Goal: Information Seeking & Learning: Learn about a topic

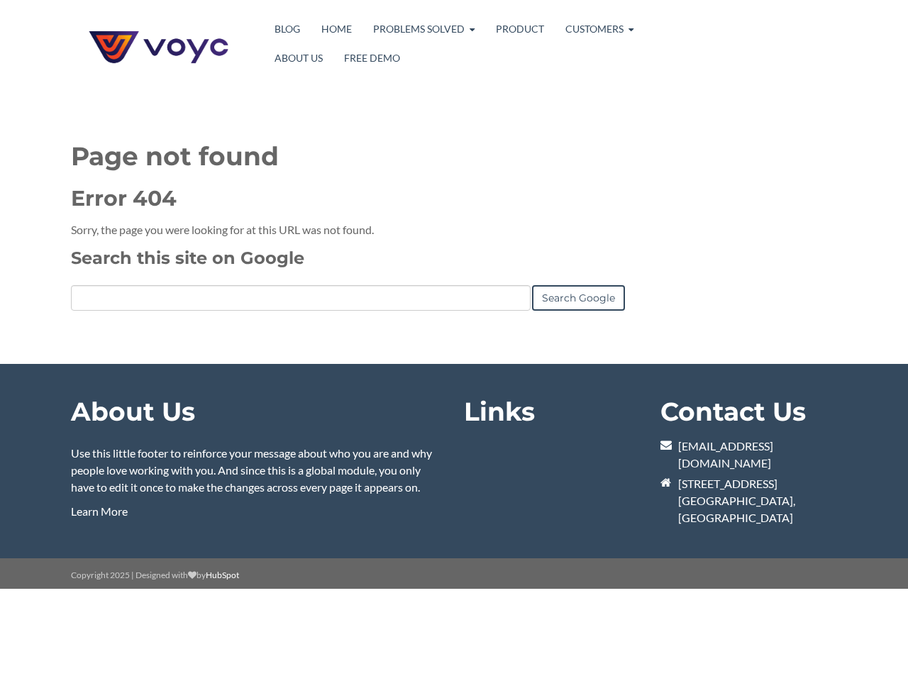
click at [578, 298] on link "Search Google" at bounding box center [578, 298] width 93 height 26
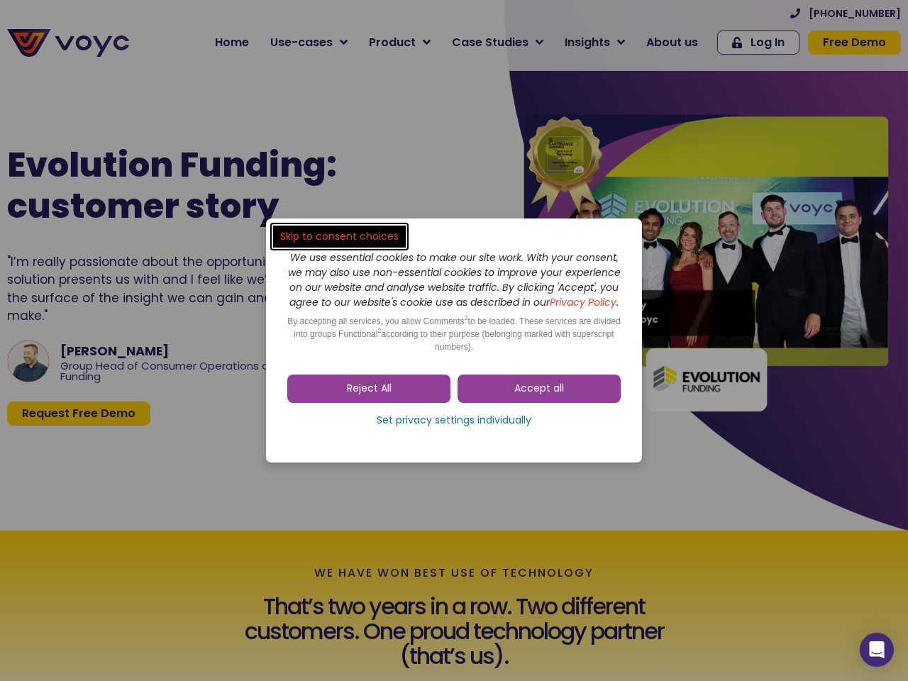
click at [539, 396] on span "Accept all" at bounding box center [539, 389] width 50 height 14
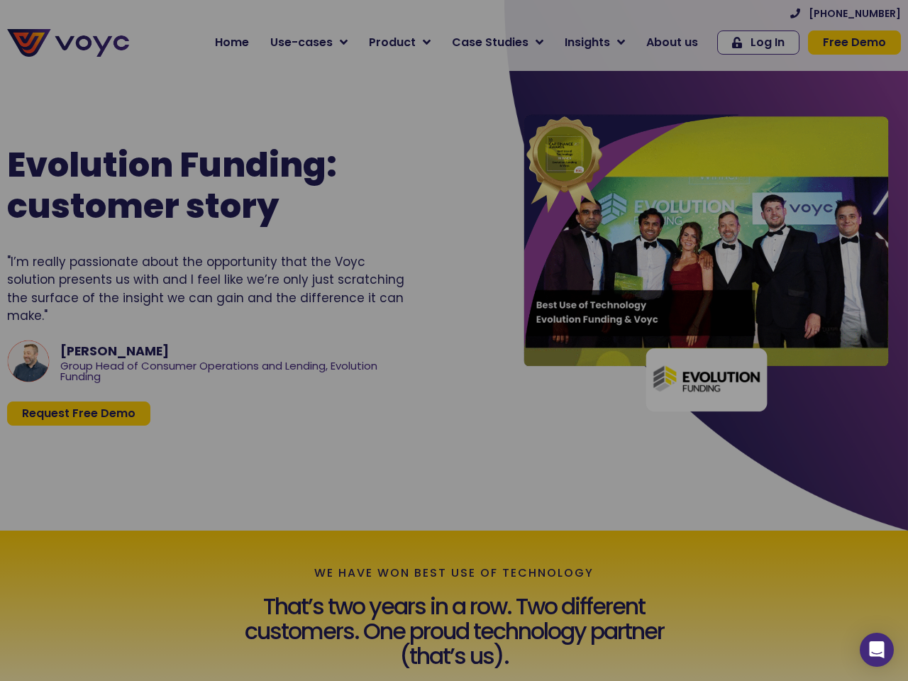
click at [369, 396] on div "Evolution Funding: customer story "I’m really passionate about the opportunity …" at bounding box center [245, 284] width 490 height 377
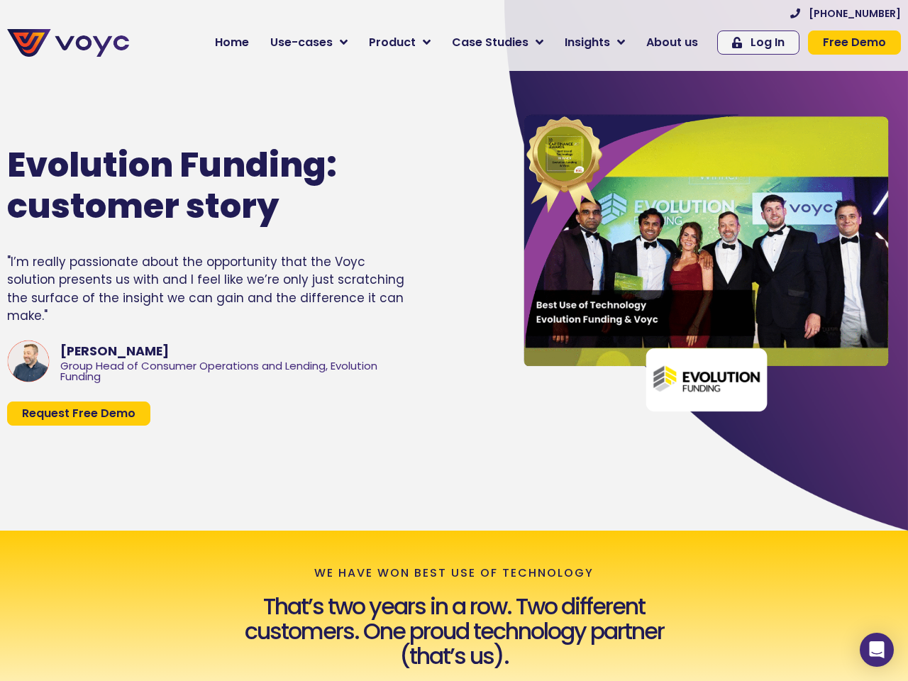
click at [454, 428] on div "Evolution Funding: customer story "I’m really passionate about the opportunity …" at bounding box center [245, 284] width 490 height 377
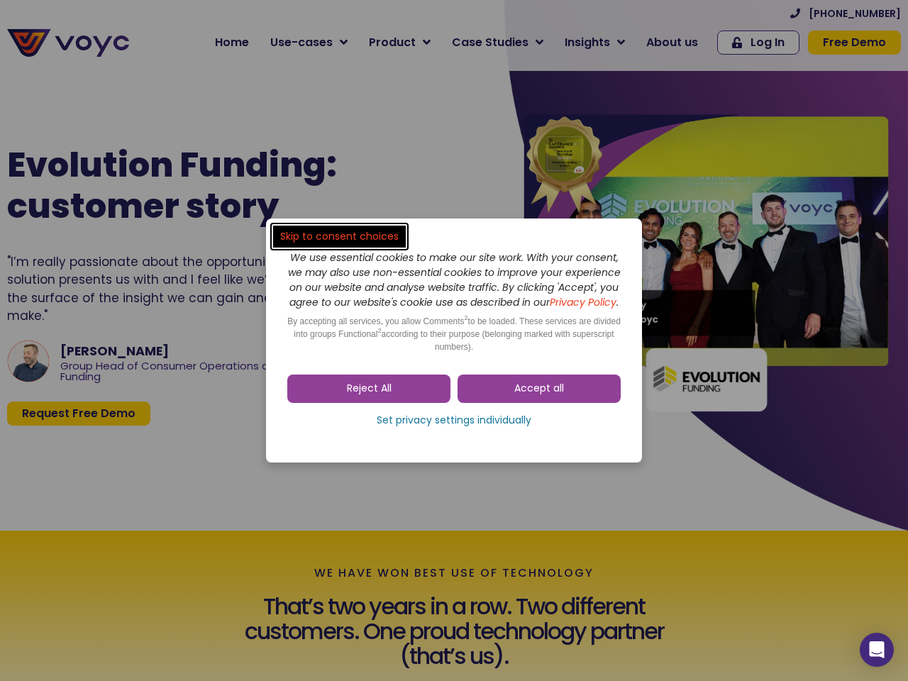
click at [539, 396] on span "Accept all" at bounding box center [539, 389] width 50 height 14
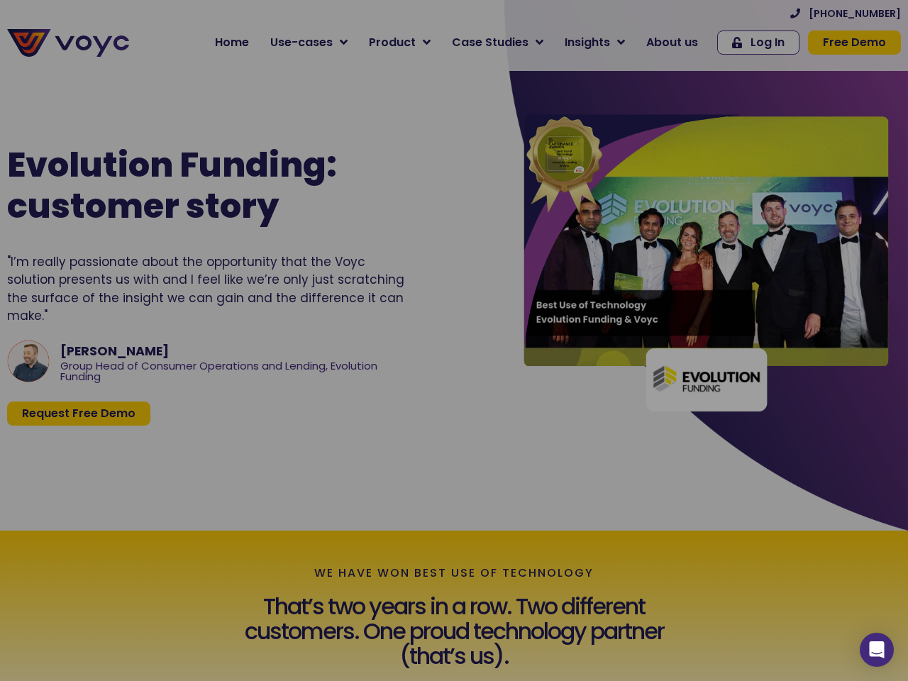
click at [369, 396] on div at bounding box center [454, 340] width 908 height 681
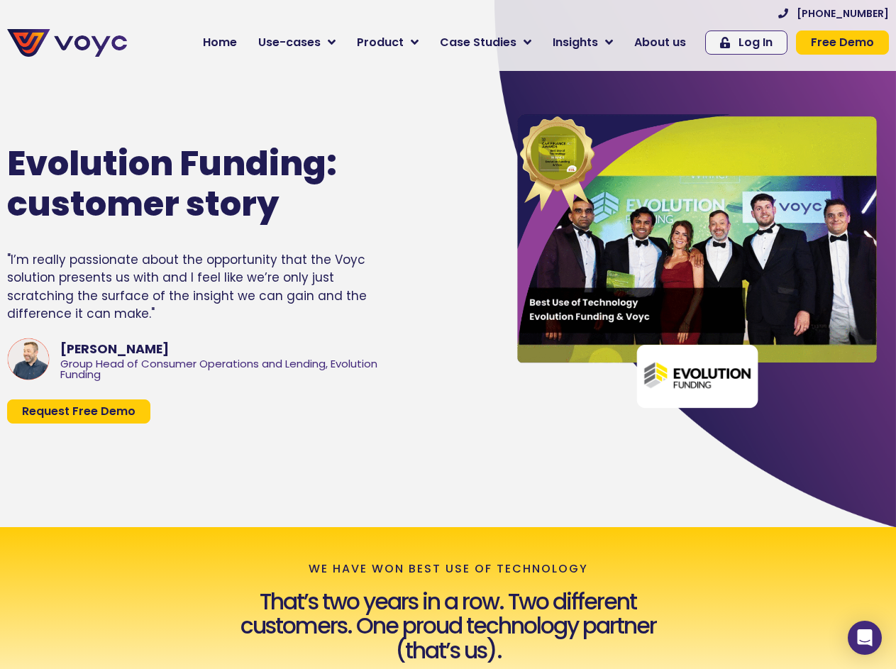
click at [454, 428] on div "Evolution Funding: customer story "I’m really passionate about the opportunity …" at bounding box center [242, 283] width 484 height 374
